Goal: Task Accomplishment & Management: Complete application form

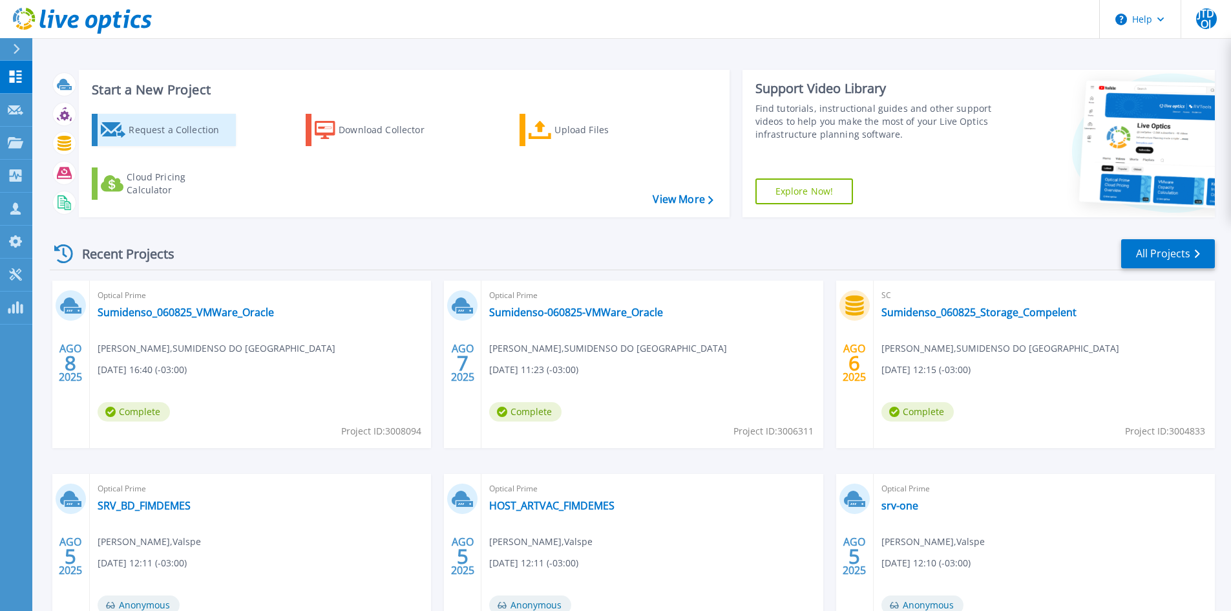
drag, startPoint x: 153, startPoint y: 130, endPoint x: 160, endPoint y: 130, distance: 7.1
click at [153, 130] on div "Request a Collection" at bounding box center [180, 130] width 103 height 26
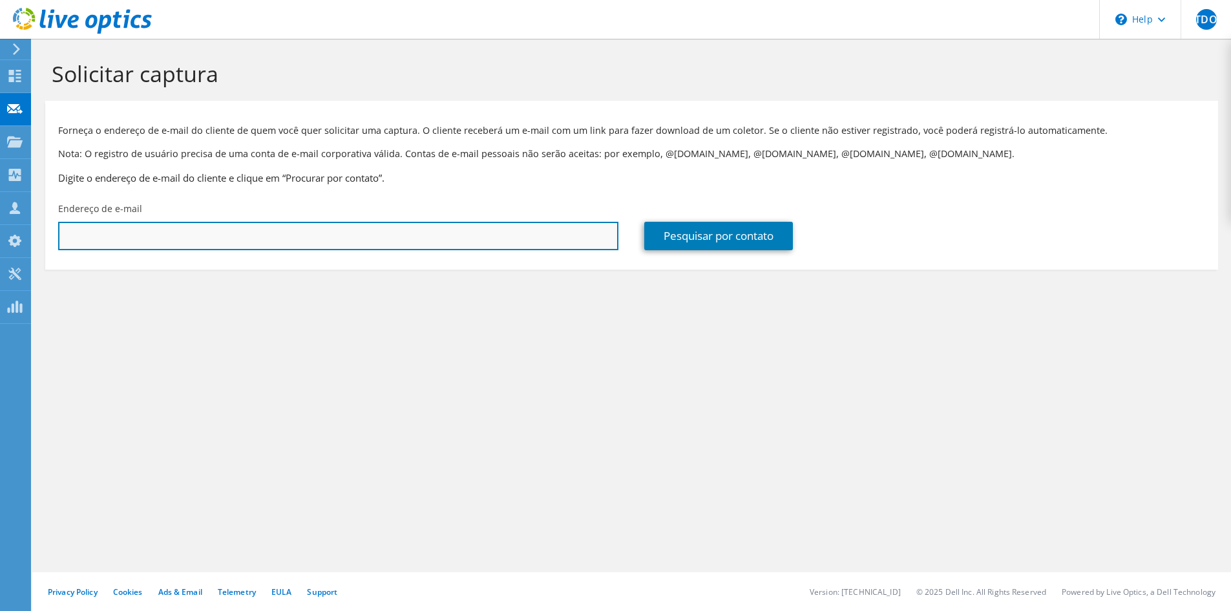
click at [435, 240] on input "text" at bounding box center [338, 236] width 560 height 28
paste input "[EMAIL_ADDRESS][DOMAIN_NAME]"
type input "[EMAIL_ADDRESS][DOMAIN_NAME]"
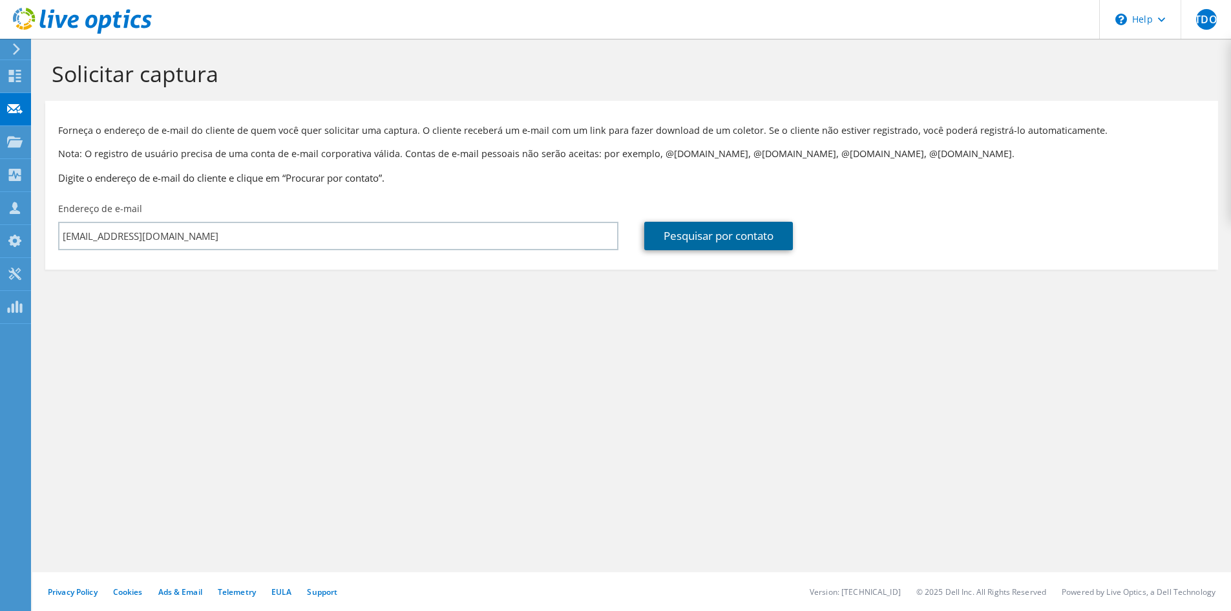
click at [695, 236] on link "Pesquisar por contato" at bounding box center [718, 236] width 149 height 28
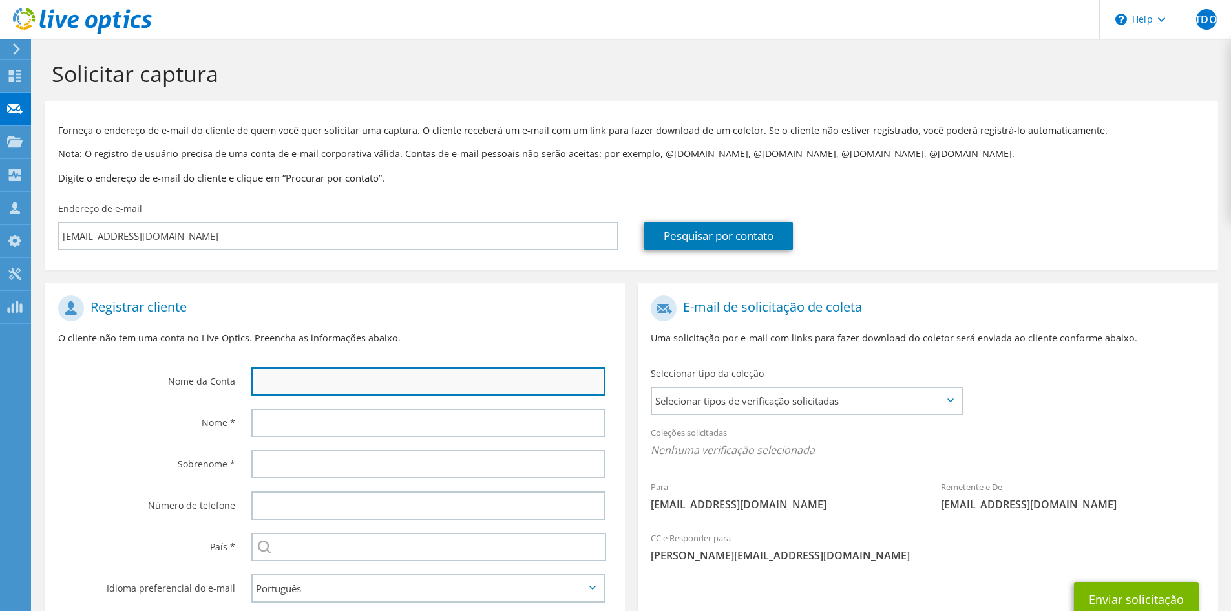
click at [287, 380] on input "text" at bounding box center [428, 381] width 354 height 28
type input "VSP Solutions"
type input "[PERSON_NAME]"
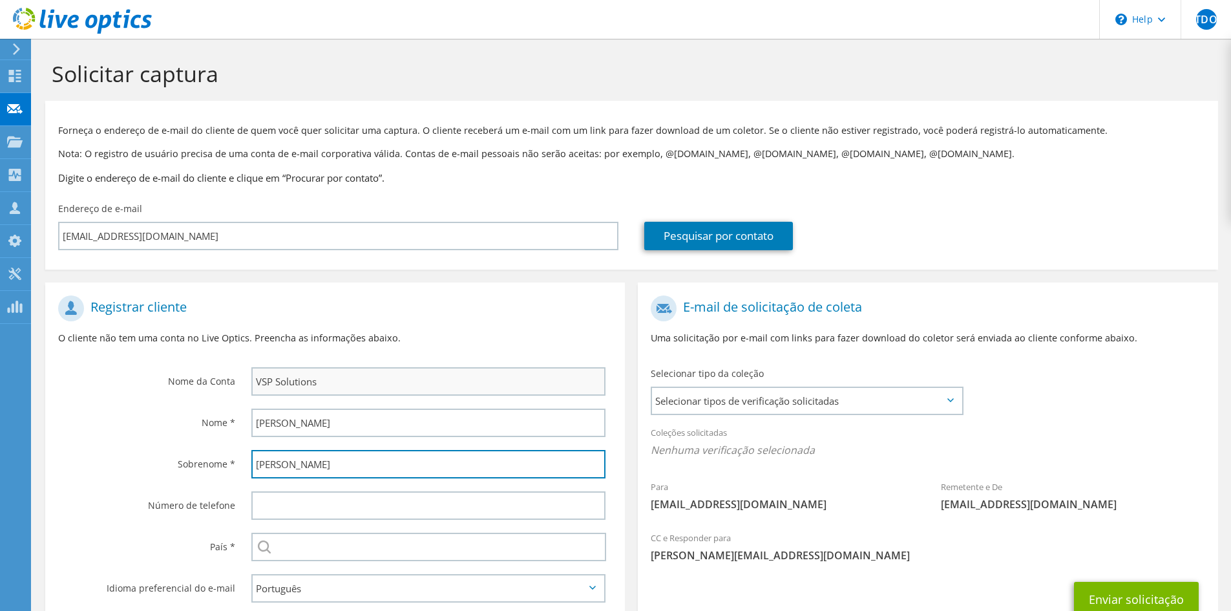
type input "31991388388"
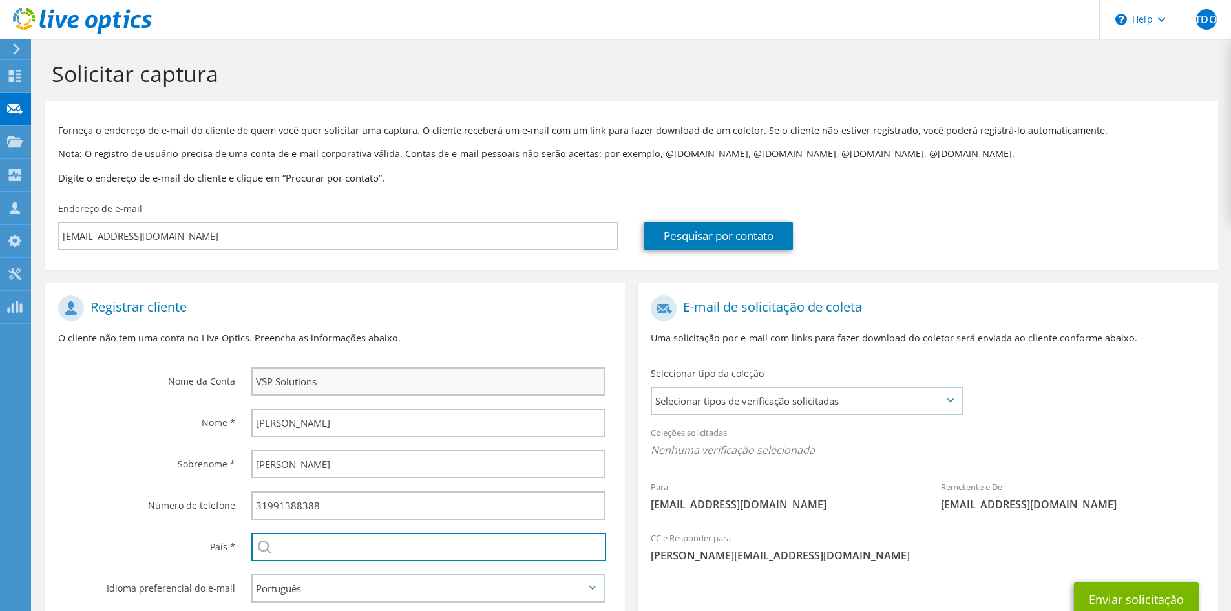
type input "[GEOGRAPHIC_DATA]"
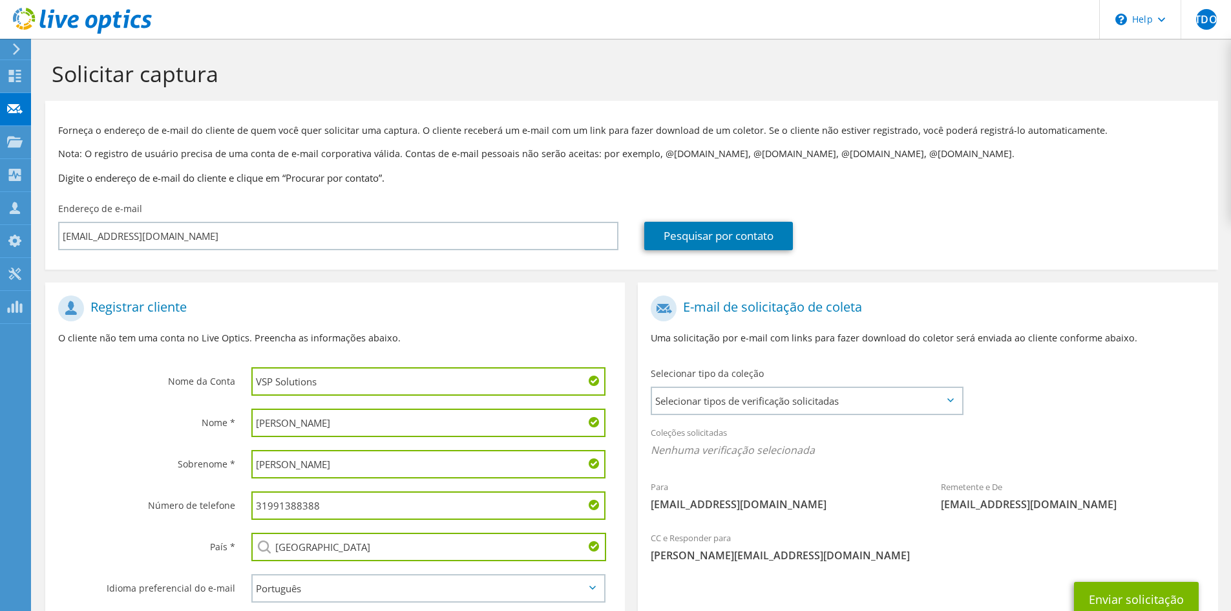
scroll to position [96, 0]
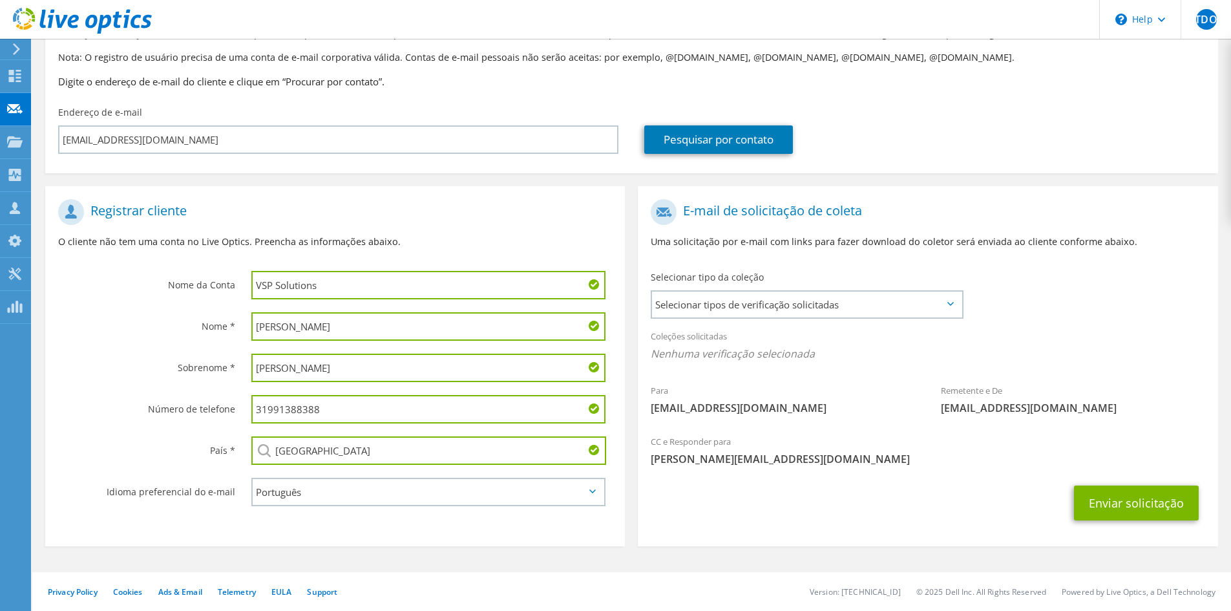
drag, startPoint x: 353, startPoint y: 283, endPoint x: 220, endPoint y: 293, distance: 133.5
click at [220, 293] on div "Nome da Conta VSP Solutions" at bounding box center [334, 249] width 579 height 113
type input "F"
type input "Supermercados FARID"
type input "R"
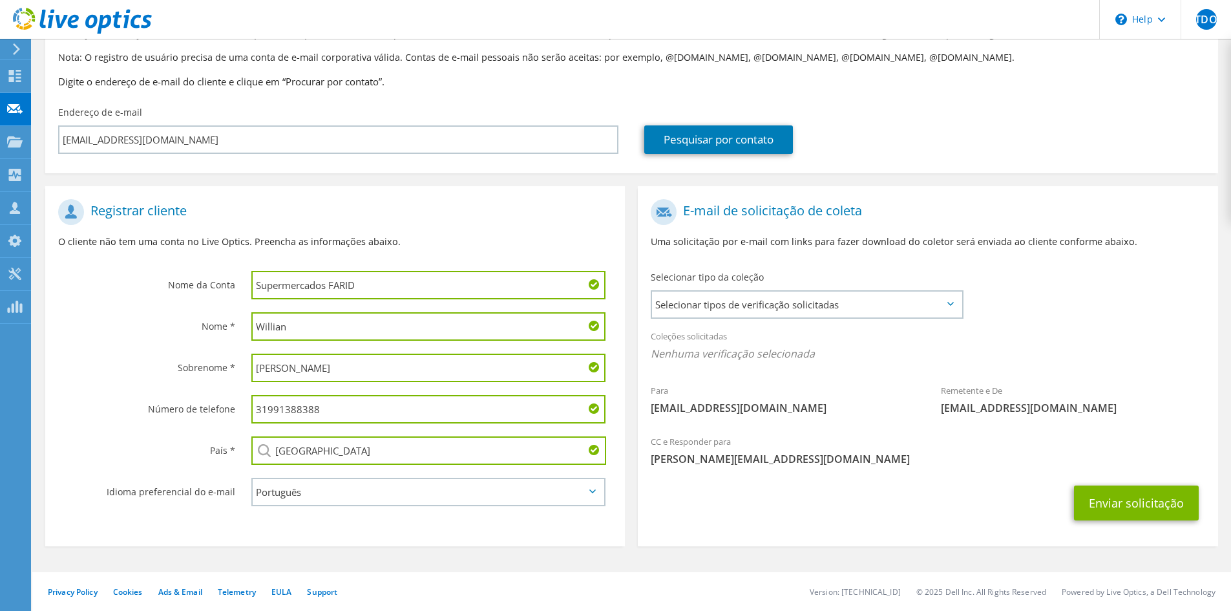
type input "Willian"
type input "[PERSON_NAME]"
drag, startPoint x: 351, startPoint y: 409, endPoint x: 240, endPoint y: 408, distance: 111.1
click at [240, 408] on div "31 999694716" at bounding box center [431, 408] width 386 height 41
type input "31 999694716"
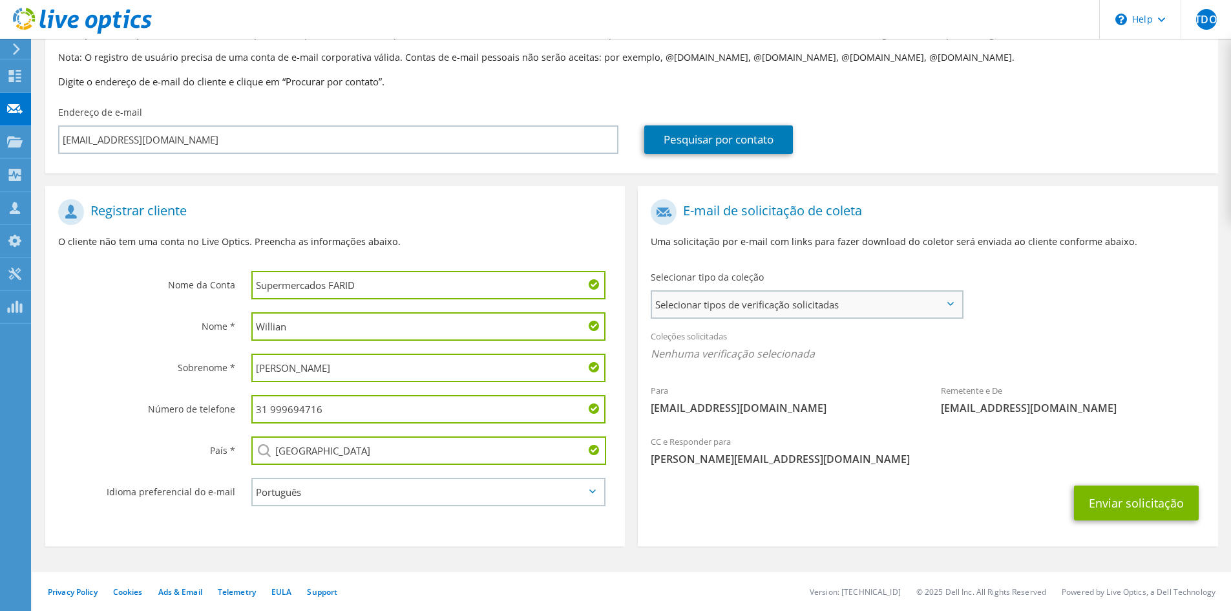
click at [776, 317] on span "Selecionar tipos de verificação solicitadas" at bounding box center [806, 304] width 309 height 26
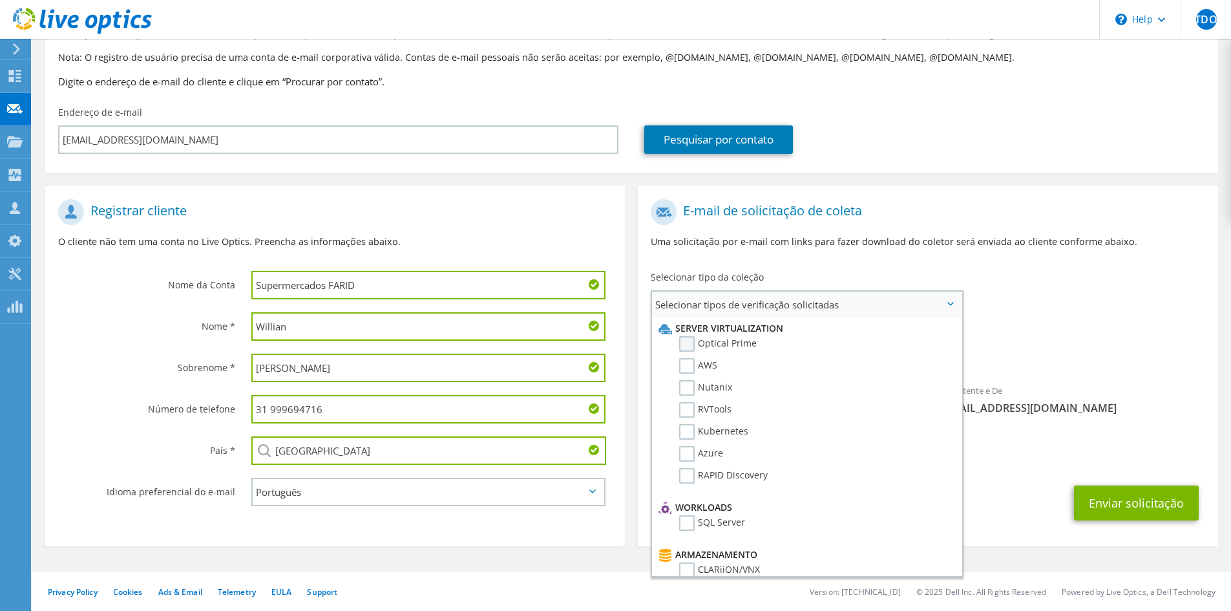
click at [689, 343] on label "Optical Prime" at bounding box center [718, 344] width 78 height 16
click at [0, 0] on input "Optical Prime" at bounding box center [0, 0] width 0 height 0
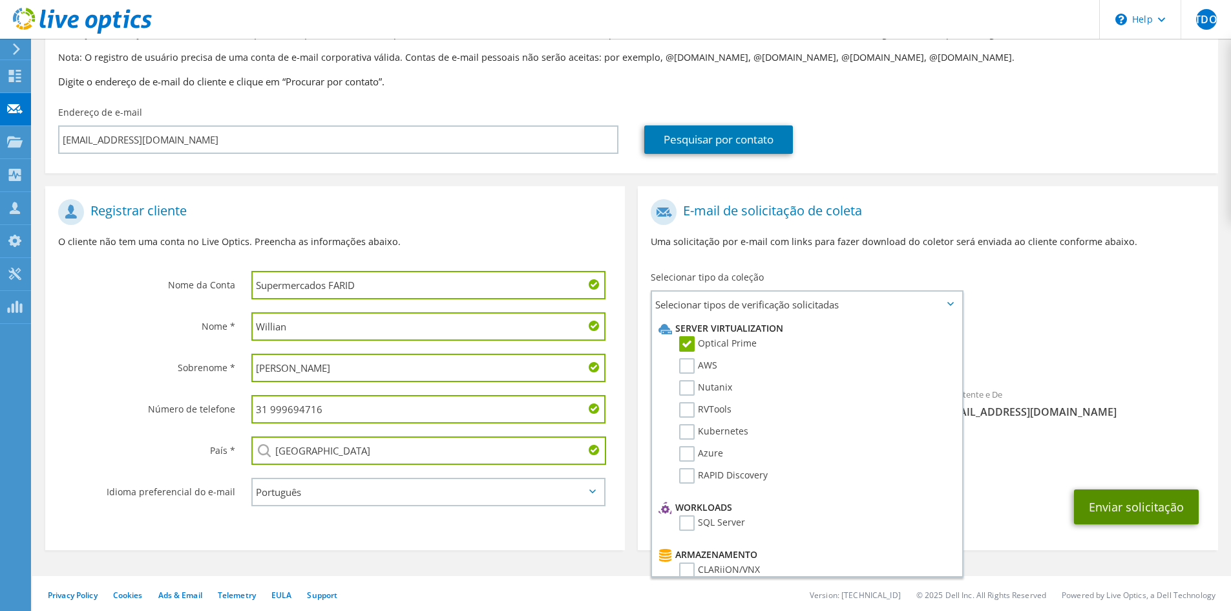
click at [1180, 513] on button "Enviar solicitação" at bounding box center [1136, 506] width 125 height 35
